Goal: Transaction & Acquisition: Purchase product/service

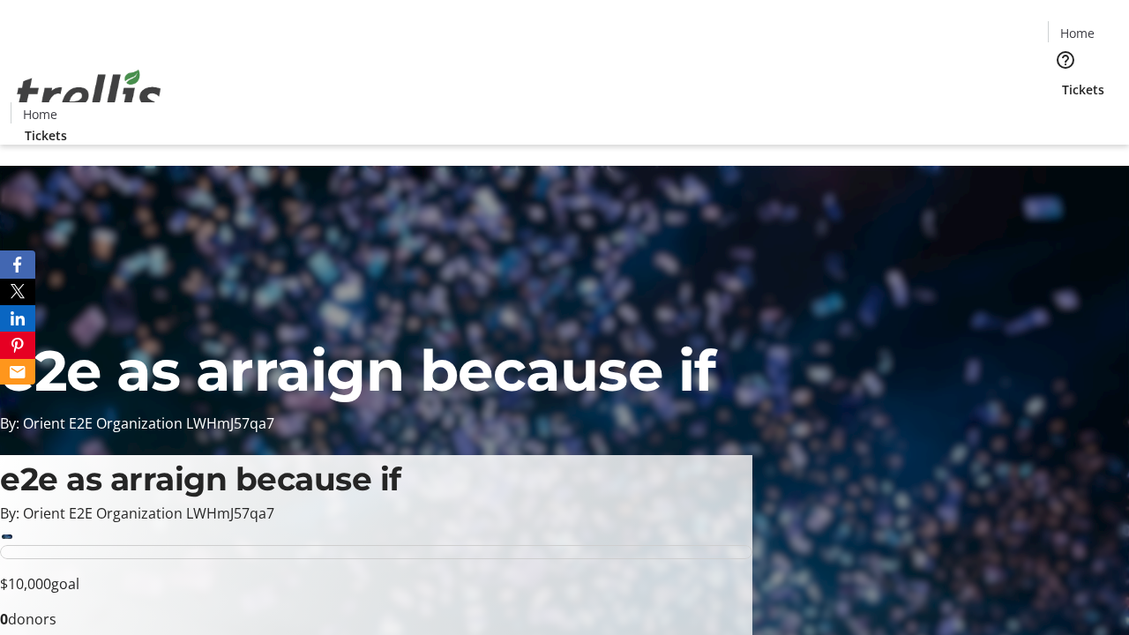
click at [1062, 80] on span "Tickets" at bounding box center [1083, 89] width 42 height 19
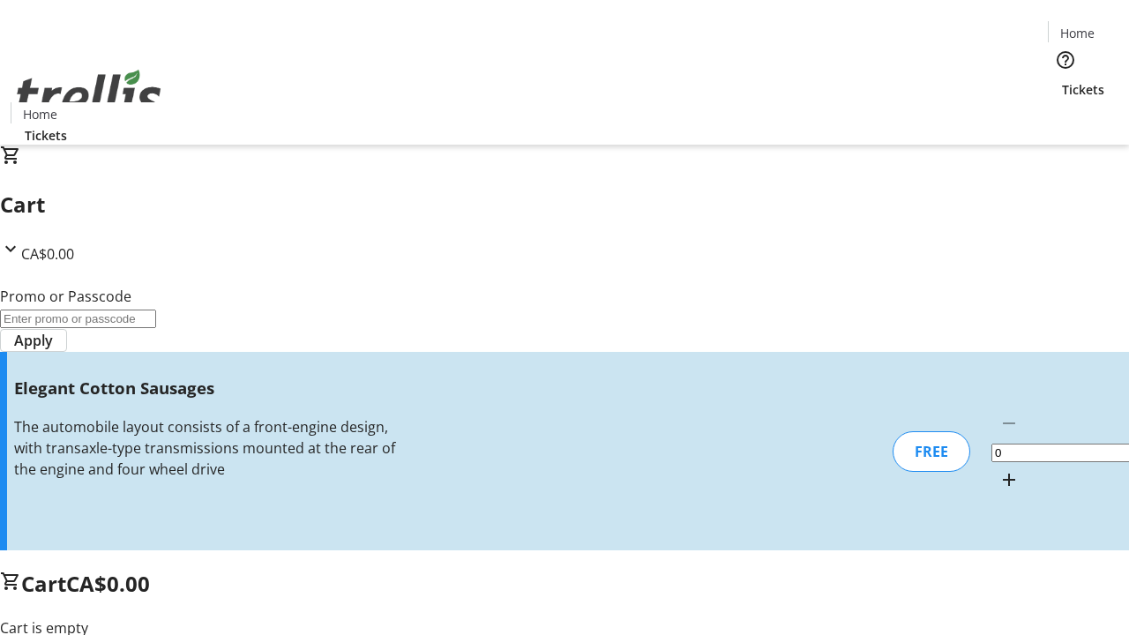
click at [998, 469] on mat-icon "Increment by one" at bounding box center [1008, 479] width 21 height 21
type input "1"
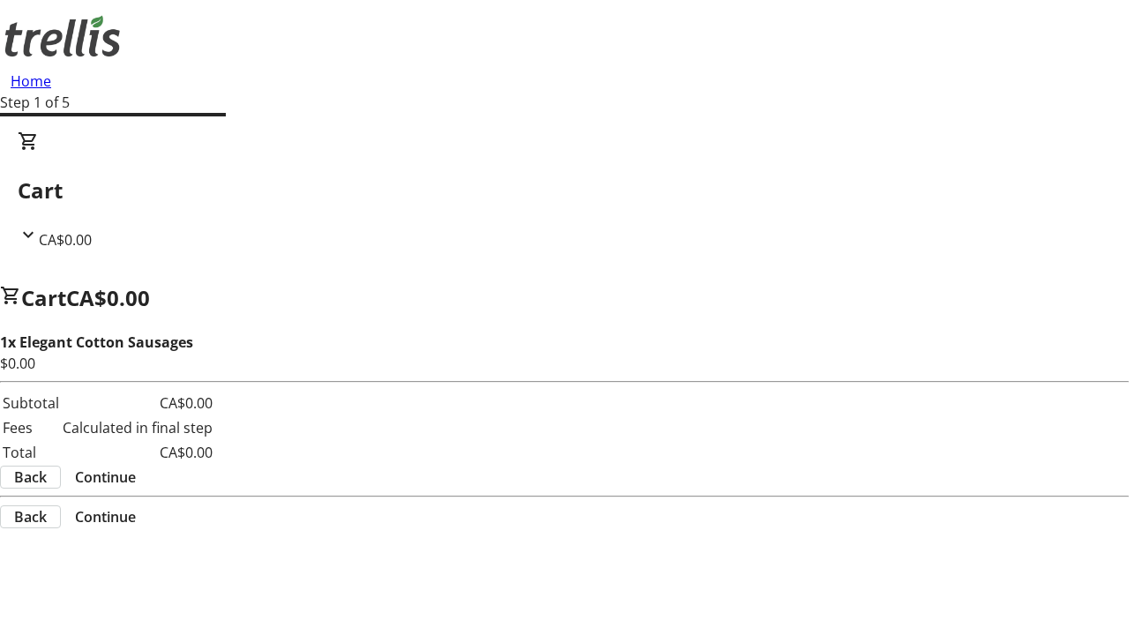
click at [136, 467] on span "Continue" at bounding box center [105, 477] width 61 height 21
